Goal: Find specific page/section: Find specific page/section

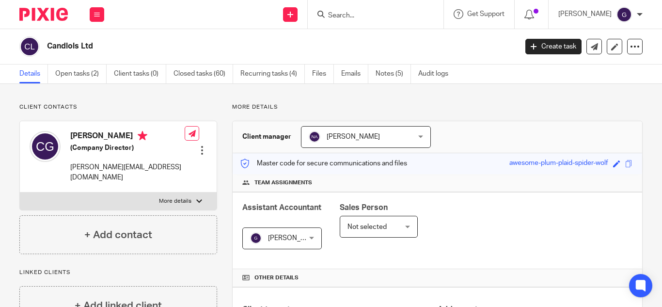
scroll to position [345, 0]
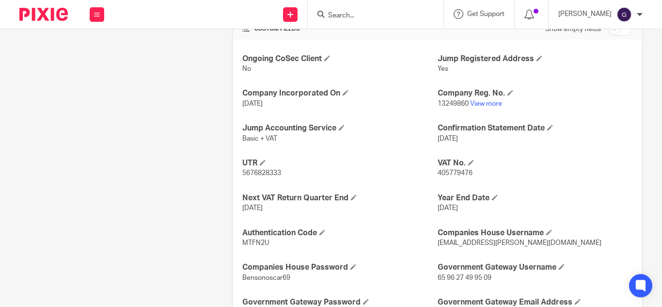
click at [359, 14] on input "Search" at bounding box center [370, 16] width 87 height 9
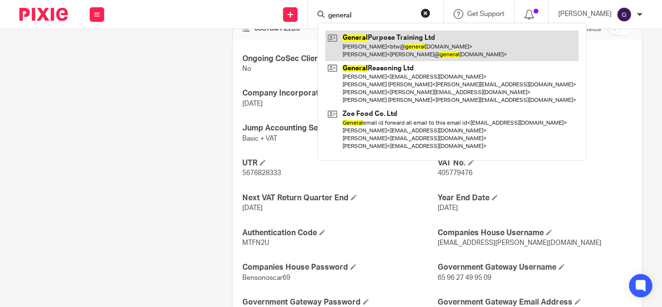
type input "general"
click at [396, 43] on link at bounding box center [452, 46] width 254 height 30
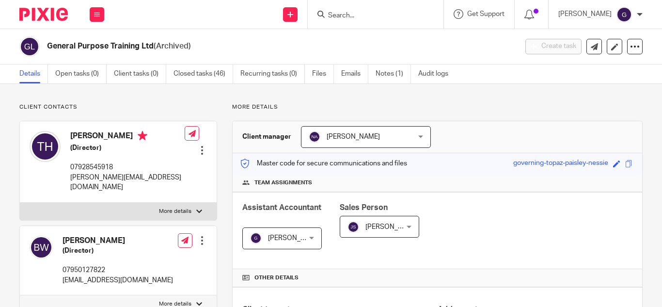
scroll to position [325, 0]
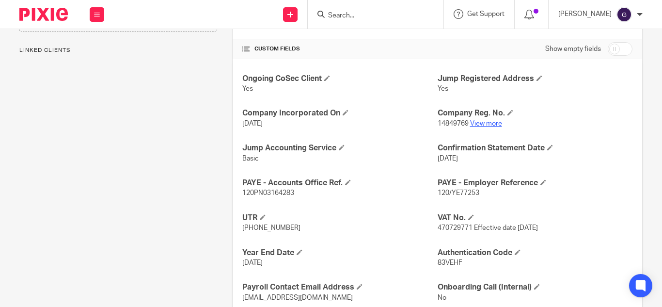
click at [484, 124] on link "View more" at bounding box center [486, 123] width 32 height 7
